Goal: Find specific page/section: Find specific page/section

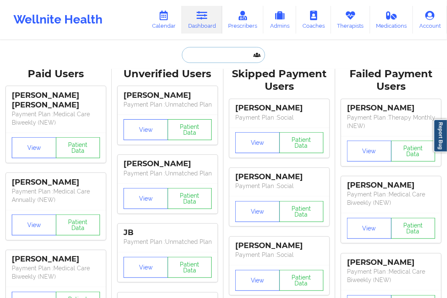
click at [196, 52] on input "text" at bounding box center [223, 55] width 83 height 16
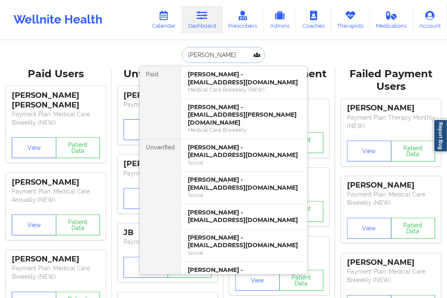
type input "[PERSON_NAME]"
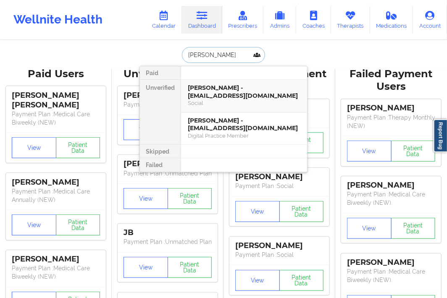
click at [215, 91] on div "[PERSON_NAME] - [EMAIL_ADDRESS][DOMAIN_NAME]" at bounding box center [244, 92] width 113 height 16
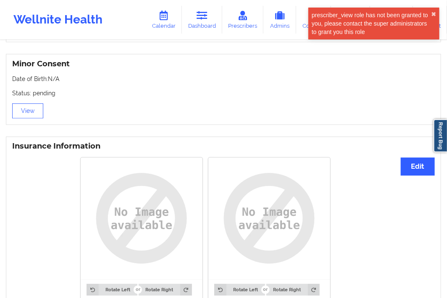
scroll to position [609, 0]
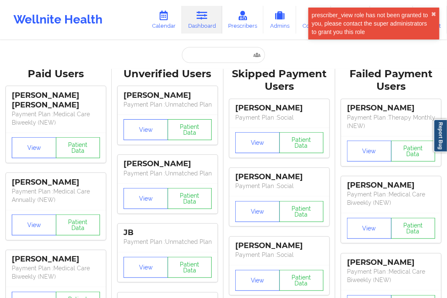
click at [209, 27] on link "Dashboard" at bounding box center [202, 20] width 40 height 28
click at [202, 56] on input "text" at bounding box center [223, 55] width 83 height 16
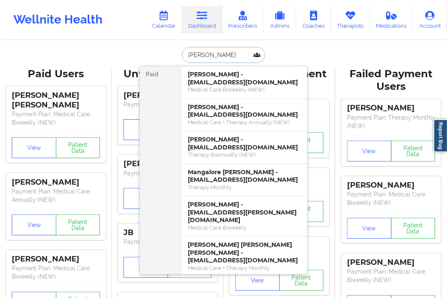
type input "[PERSON_NAME]"
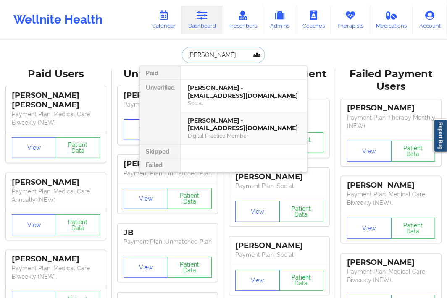
click at [223, 128] on div "[PERSON_NAME] - [EMAIL_ADDRESS][DOMAIN_NAME]" at bounding box center [244, 125] width 113 height 16
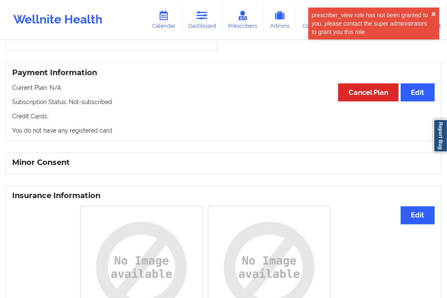
scroll to position [288, 0]
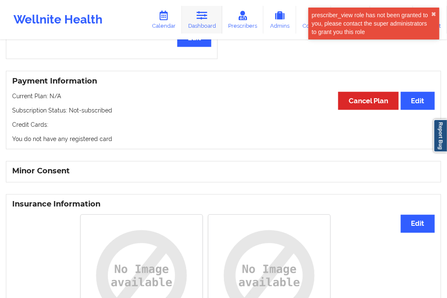
click at [208, 26] on link "Dashboard" at bounding box center [202, 20] width 40 height 28
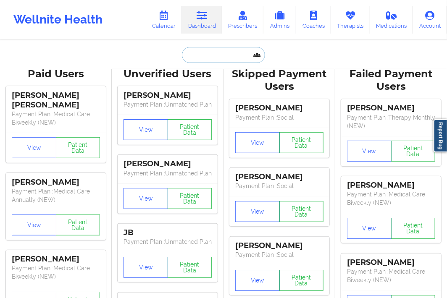
click at [207, 62] on input "text" at bounding box center [223, 55] width 83 height 16
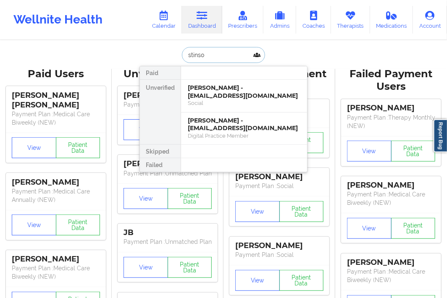
type input "[PERSON_NAME]"
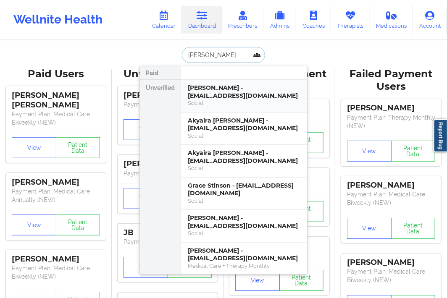
click at [237, 93] on div "[PERSON_NAME] - [EMAIL_ADDRESS][DOMAIN_NAME]" at bounding box center [244, 92] width 113 height 16
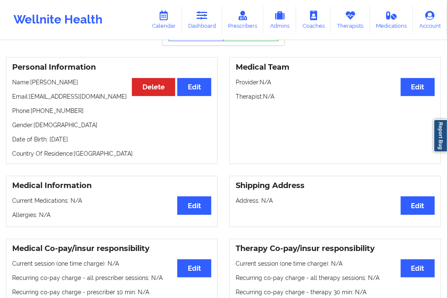
scroll to position [51, 0]
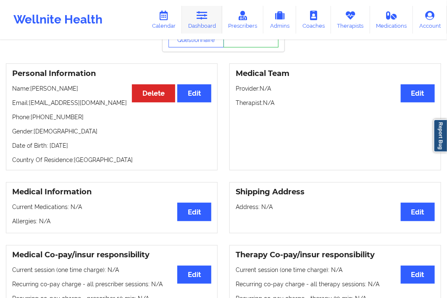
click at [201, 27] on link "Dashboard" at bounding box center [202, 20] width 40 height 28
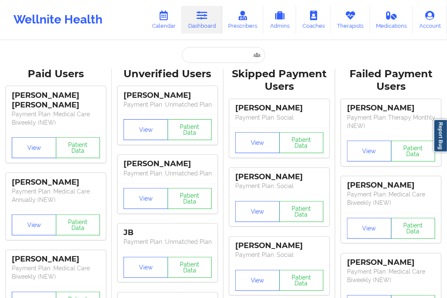
click at [187, 59] on input "text" at bounding box center [223, 55] width 83 height 16
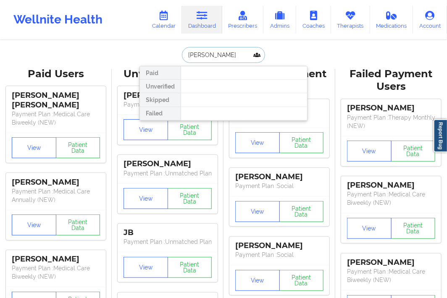
click at [213, 56] on input "[PERSON_NAME]" at bounding box center [223, 55] width 83 height 16
type input "[PERSON_NAME]"
drag, startPoint x: 241, startPoint y: 51, endPoint x: 147, endPoint y: 60, distance: 93.6
click at [147, 60] on div "[PERSON_NAME] Paid Unverified Skipped Failed" at bounding box center [223, 55] width 168 height 16
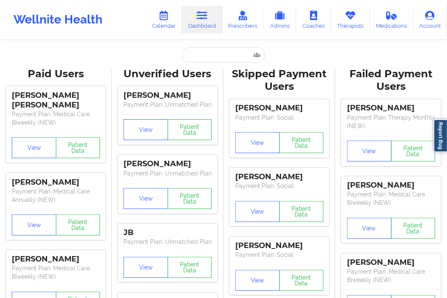
click at [177, 47] on div "Paid Unverified Skipped Failed" at bounding box center [223, 55] width 168 height 16
click at [199, 61] on input "text" at bounding box center [223, 55] width 83 height 16
